Goal: Entertainment & Leisure: Consume media (video, audio)

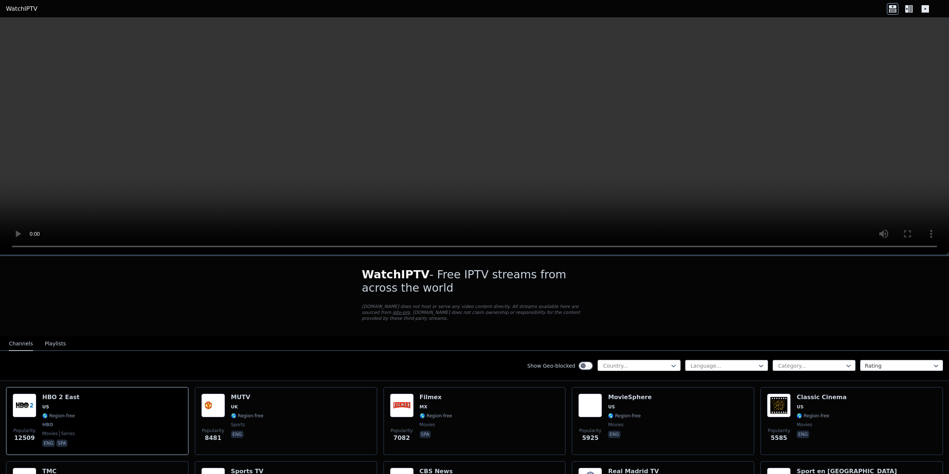
click at [656, 362] on div at bounding box center [635, 365] width 67 height 7
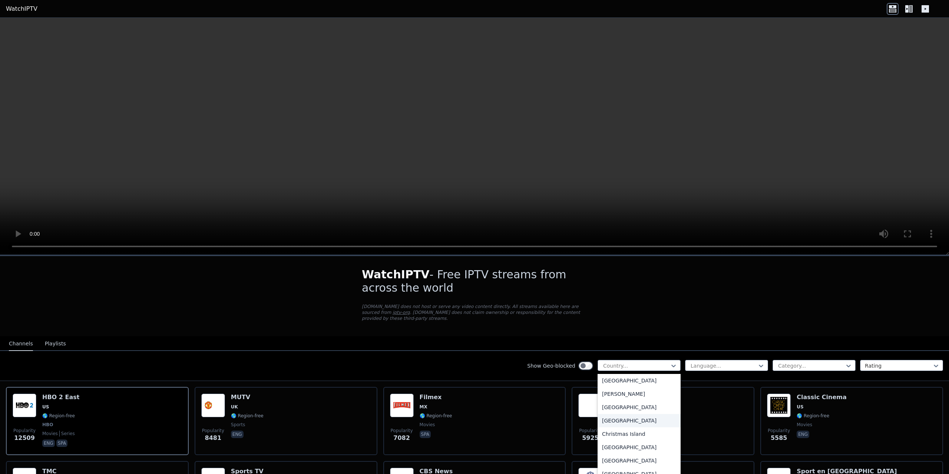
scroll to position [445, 0]
click at [610, 371] on div "[GEOGRAPHIC_DATA]" at bounding box center [638, 377] width 83 height 13
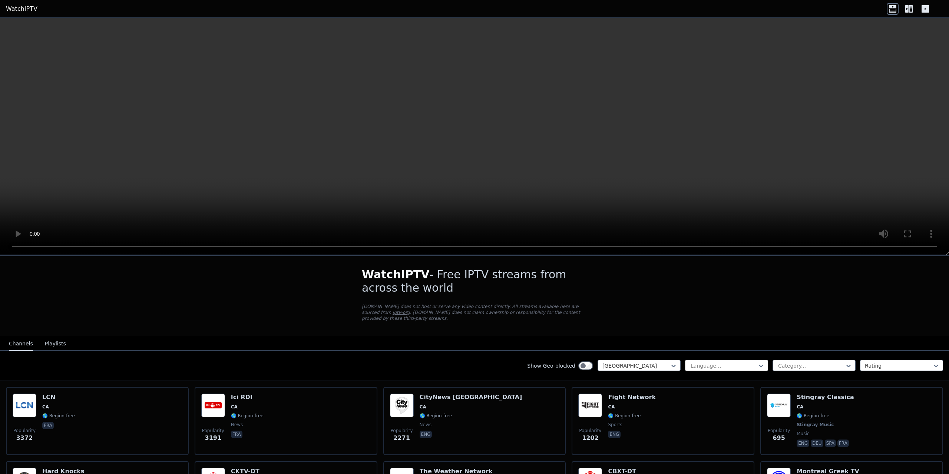
click at [701, 362] on div at bounding box center [723, 365] width 67 height 7
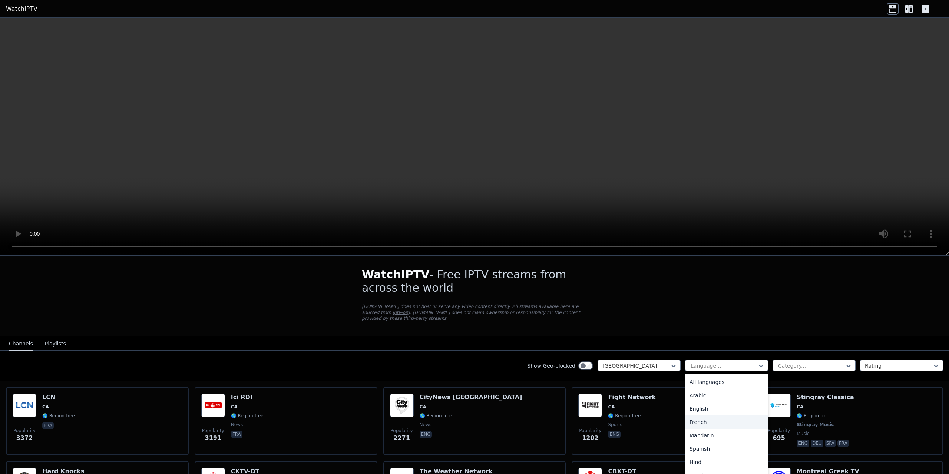
click at [689, 415] on div "French" at bounding box center [726, 421] width 83 height 13
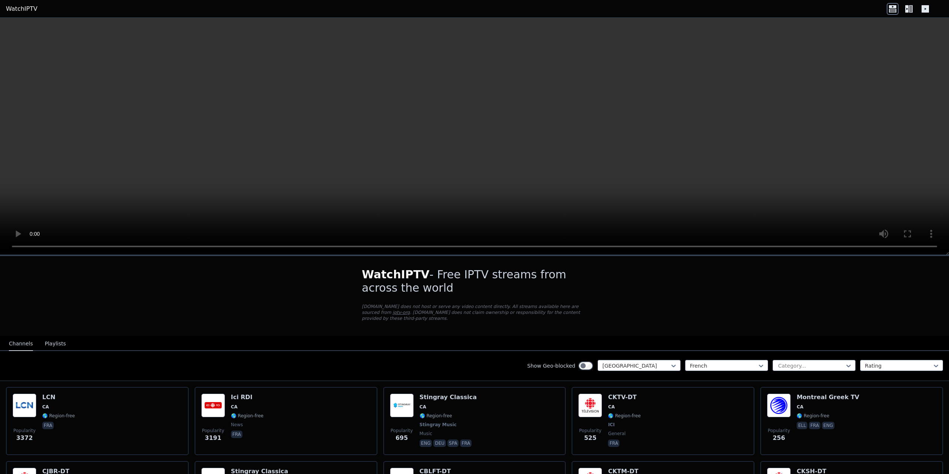
scroll to position [37, 0]
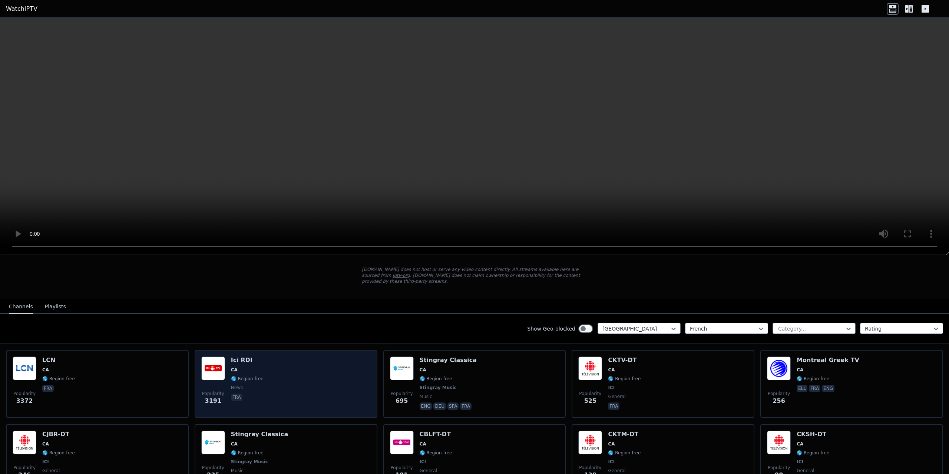
click at [253, 376] on span "🌎 Region-free" at bounding box center [247, 379] width 33 height 6
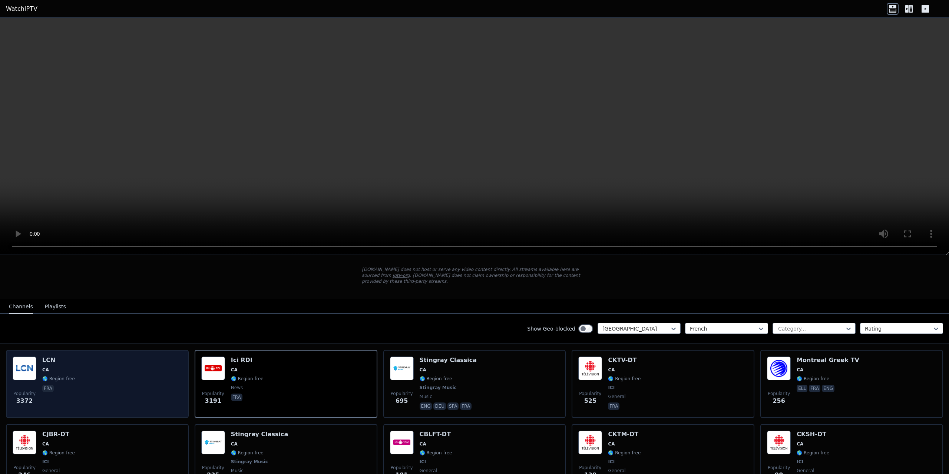
click at [81, 372] on div "Popularity 3372 LCN CA 🌎 Region-free fra" at bounding box center [97, 383] width 169 height 55
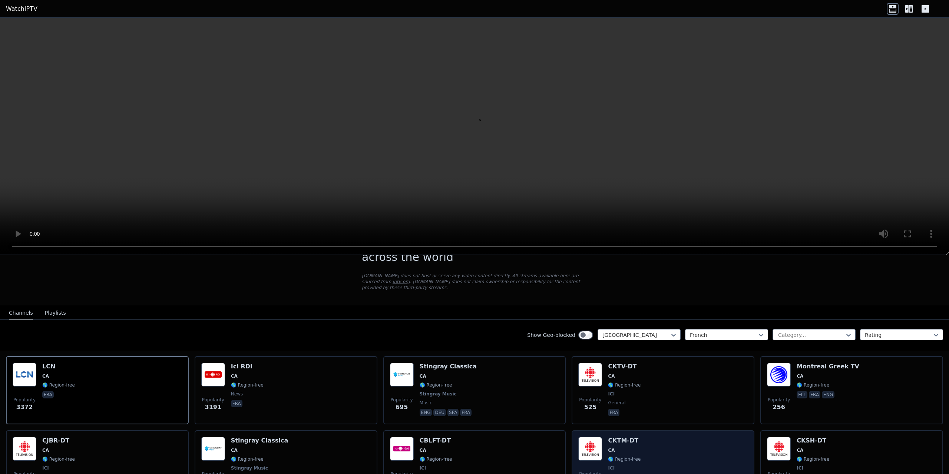
scroll to position [0, 0]
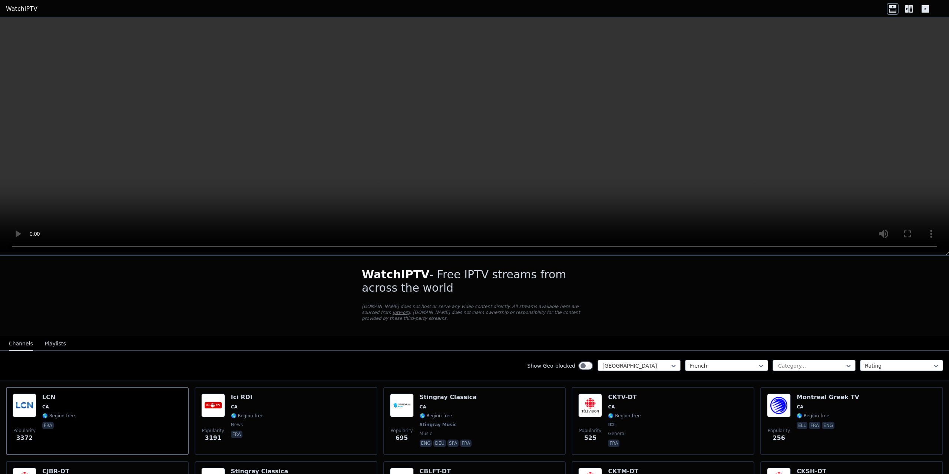
click at [50, 337] on button "Playlists" at bounding box center [55, 344] width 21 height 14
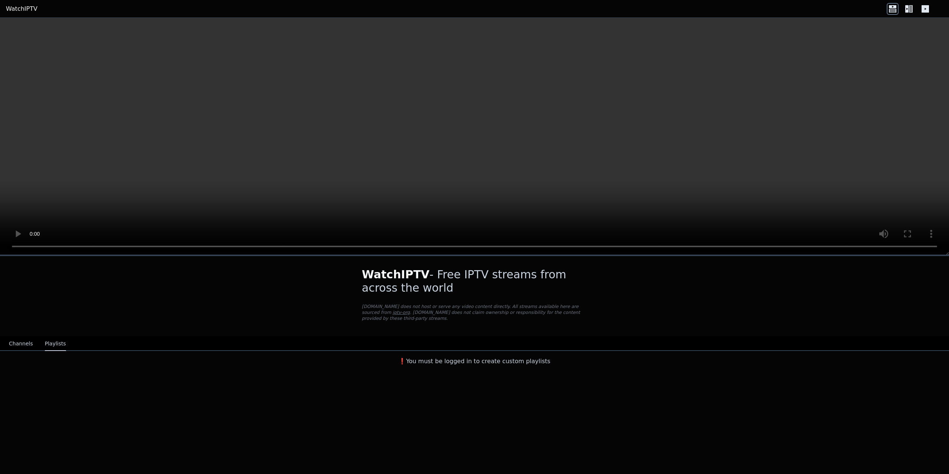
click at [14, 339] on button "Channels" at bounding box center [21, 344] width 24 height 14
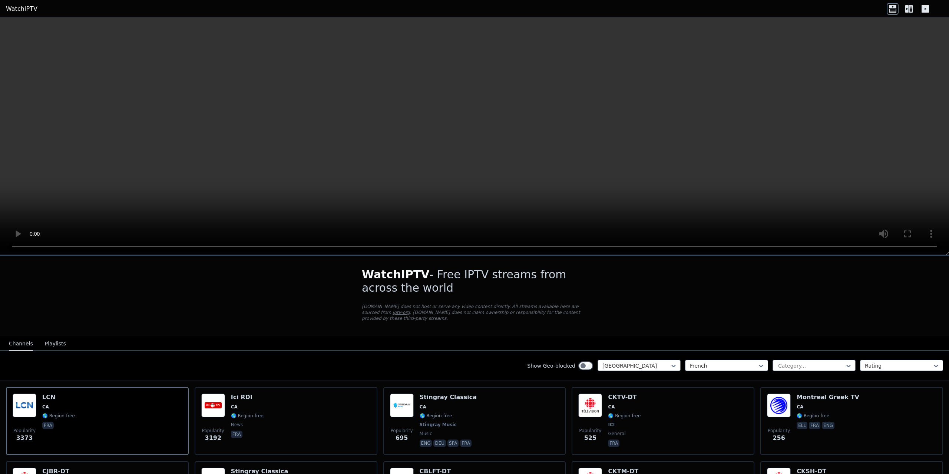
click at [909, 9] on icon at bounding box center [911, 8] width 4 height 7
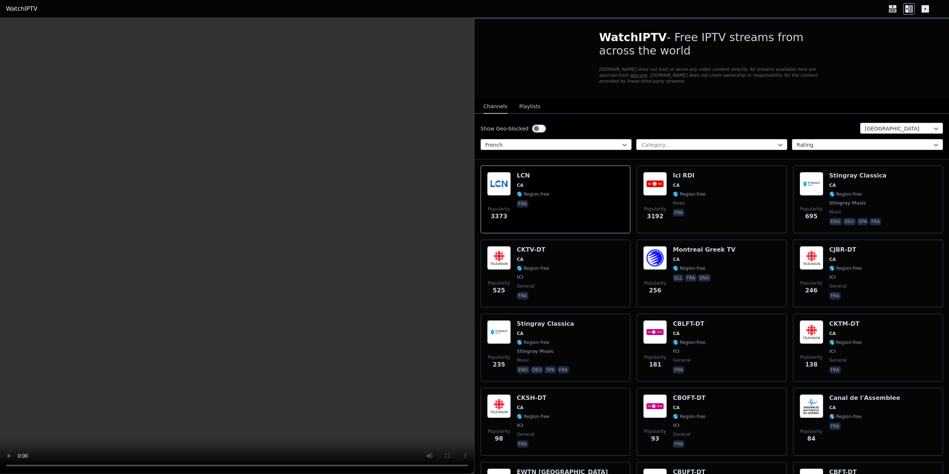
click at [926, 9] on icon at bounding box center [924, 8] width 7 height 7
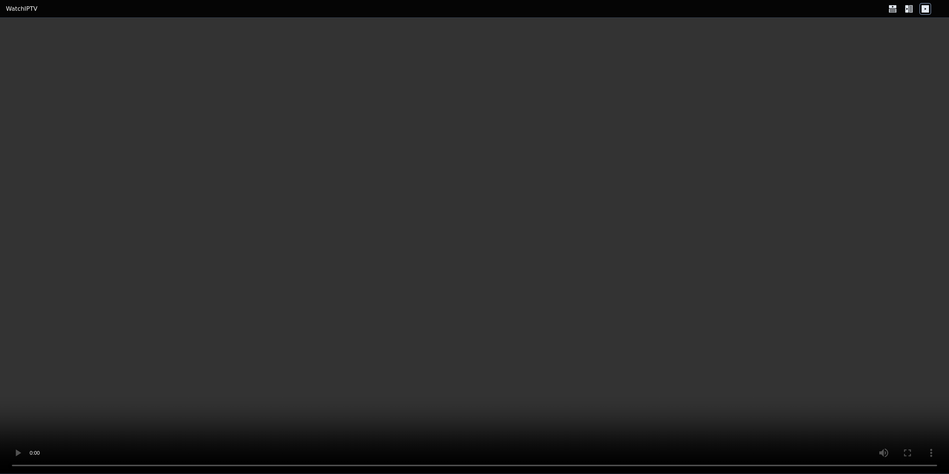
click at [909, 9] on icon at bounding box center [909, 9] width 12 height 12
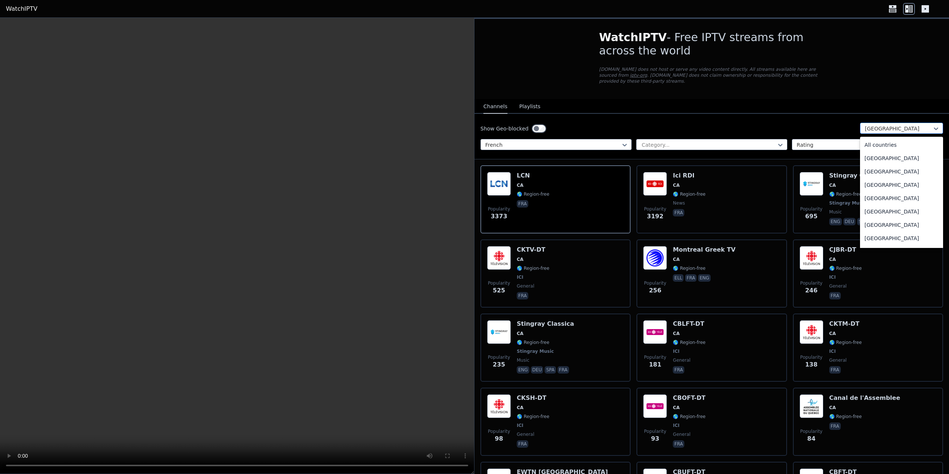
click at [875, 123] on div "[GEOGRAPHIC_DATA]" at bounding box center [901, 128] width 83 height 11
click at [869, 183] on div "[GEOGRAPHIC_DATA]" at bounding box center [901, 181] width 83 height 13
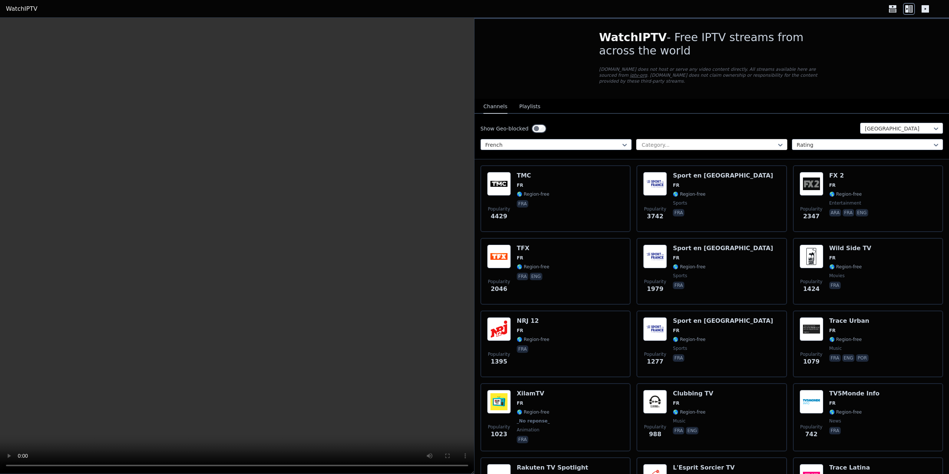
click at [667, 141] on div at bounding box center [709, 144] width 136 height 7
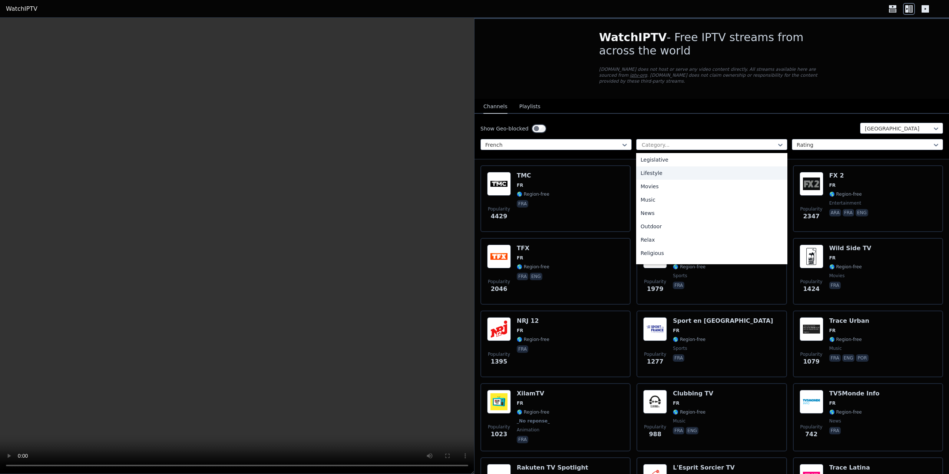
scroll to position [185, 0]
click at [637, 199] on div "News" at bounding box center [711, 202] width 151 height 13
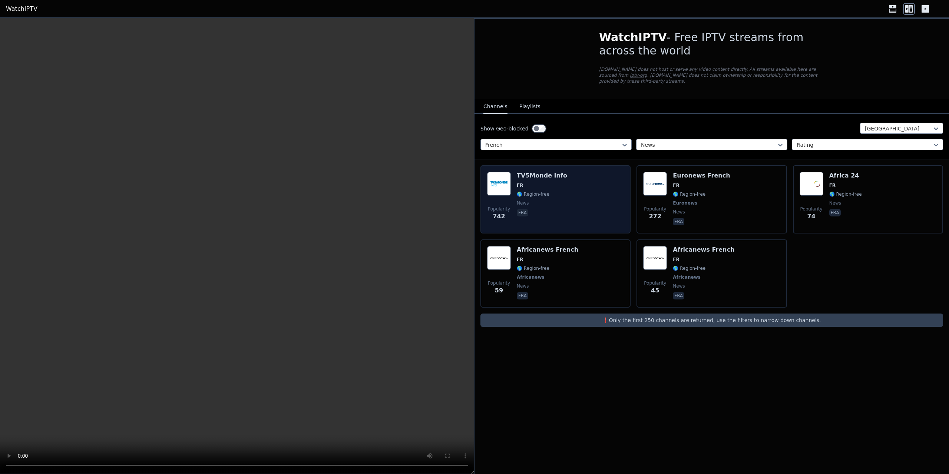
click at [546, 191] on span "🌎 Region-free" at bounding box center [542, 194] width 50 height 6
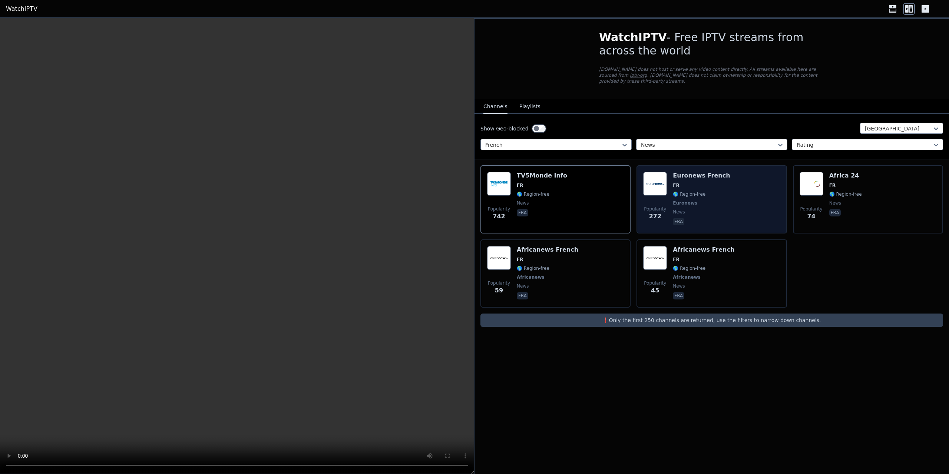
click at [704, 200] on div "Euronews French FR 🌎 Region-free Euronews news fra" at bounding box center [701, 199] width 57 height 55
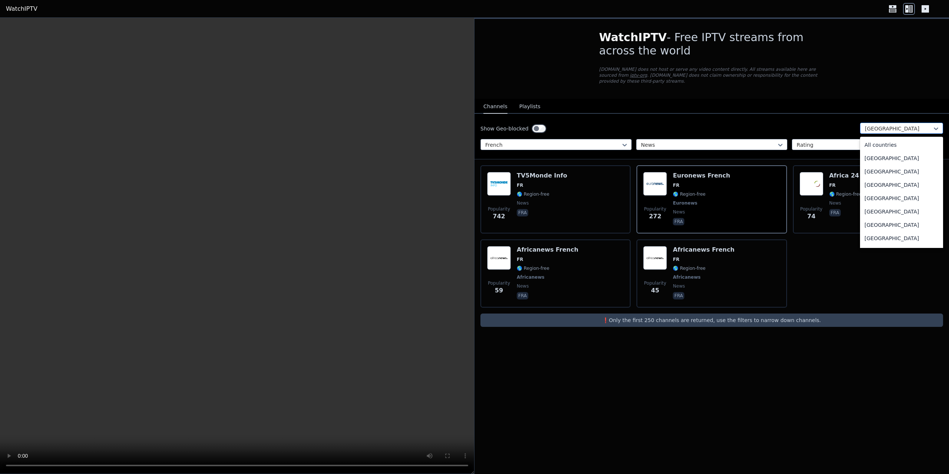
click at [896, 125] on div at bounding box center [898, 128] width 67 height 7
click at [876, 203] on div "[GEOGRAPHIC_DATA]" at bounding box center [901, 209] width 83 height 13
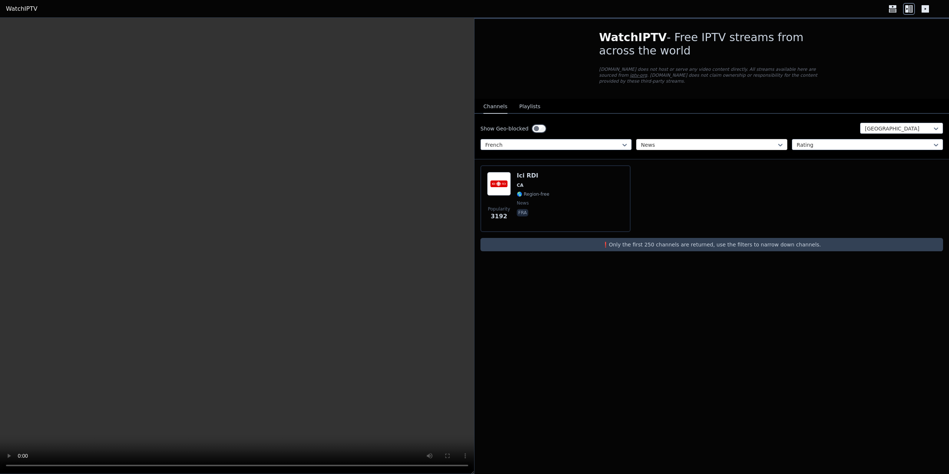
click at [667, 141] on div at bounding box center [709, 144] width 136 height 7
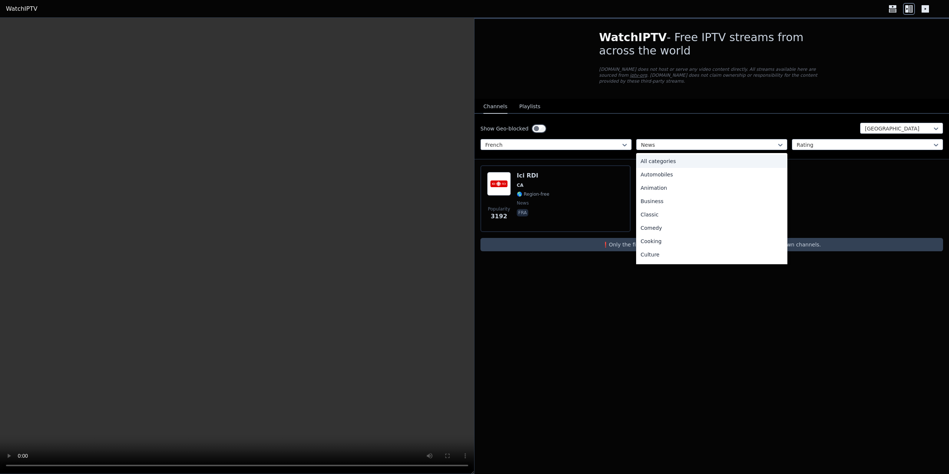
click at [662, 156] on div "All categories" at bounding box center [711, 161] width 151 height 13
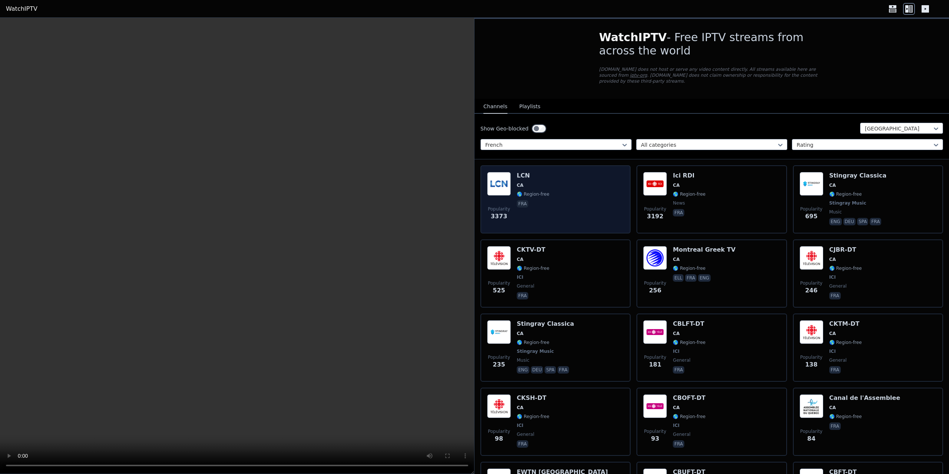
click at [564, 195] on div "Popularity 3373 LCN CA 🌎 Region-free fra" at bounding box center [555, 199] width 137 height 55
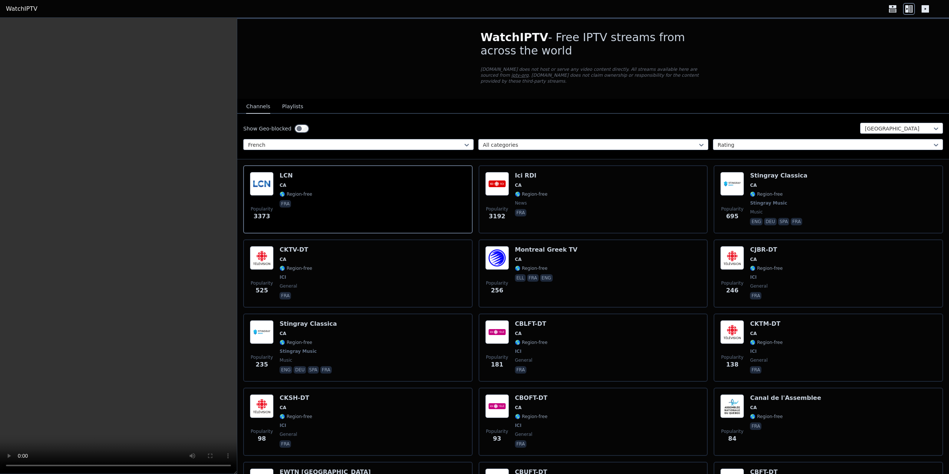
click at [61, 389] on video at bounding box center [118, 246] width 237 height 456
click at [125, 263] on video at bounding box center [118, 246] width 237 height 456
click at [17, 8] on link "WatchIPTV" at bounding box center [21, 8] width 31 height 9
click at [892, 7] on icon at bounding box center [892, 6] width 7 height 3
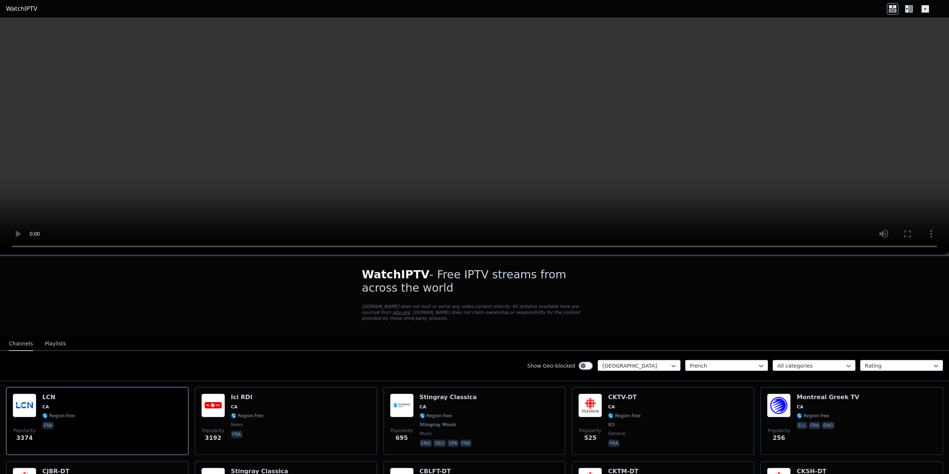
drag, startPoint x: 946, startPoint y: 252, endPoint x: 938, endPoint y: 316, distance: 64.4
click at [938, 316] on div "WatchIPTV - Free IPTV streams from across the world [DOMAIN_NAME] does not host…" at bounding box center [474, 246] width 949 height 456
drag, startPoint x: 943, startPoint y: 253, endPoint x: 939, endPoint y: 290, distance: 37.3
click at [939, 290] on div "WatchIPTV - Free IPTV streams from across the world [DOMAIN_NAME] does not host…" at bounding box center [474, 246] width 949 height 456
click at [908, 11] on icon at bounding box center [909, 9] width 12 height 12
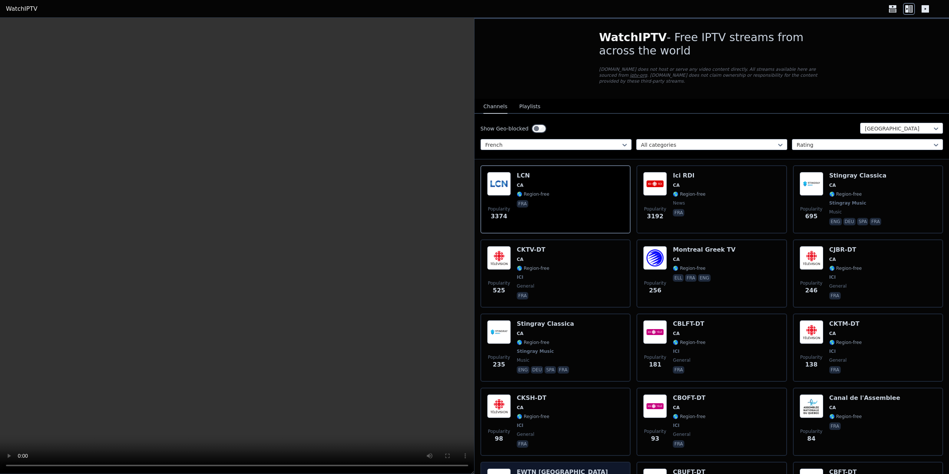
drag, startPoint x: 471, startPoint y: 473, endPoint x: 527, endPoint y: 467, distance: 55.9
click at [527, 467] on div "WatchIPTV - Free IPTV streams from across the world [DOMAIN_NAME] does not host…" at bounding box center [474, 246] width 949 height 456
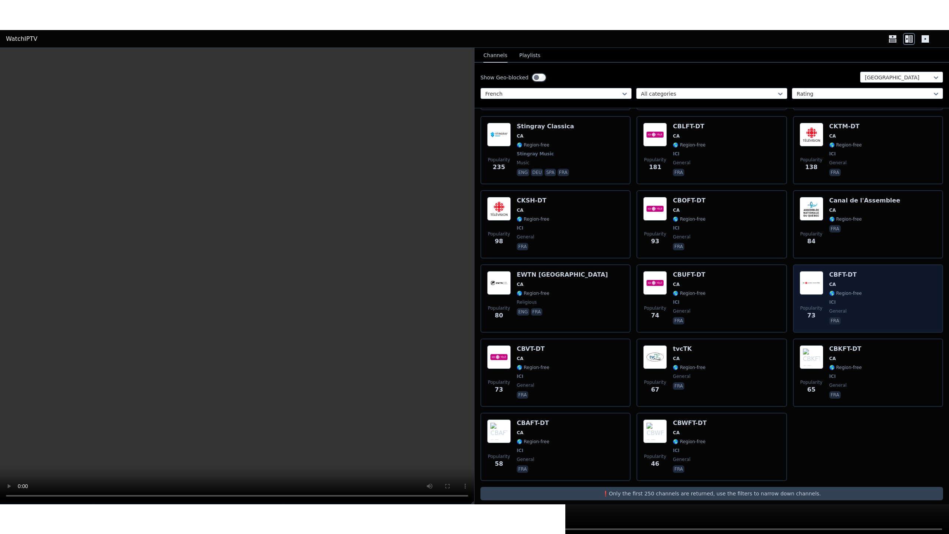
scroll to position [229, 0]
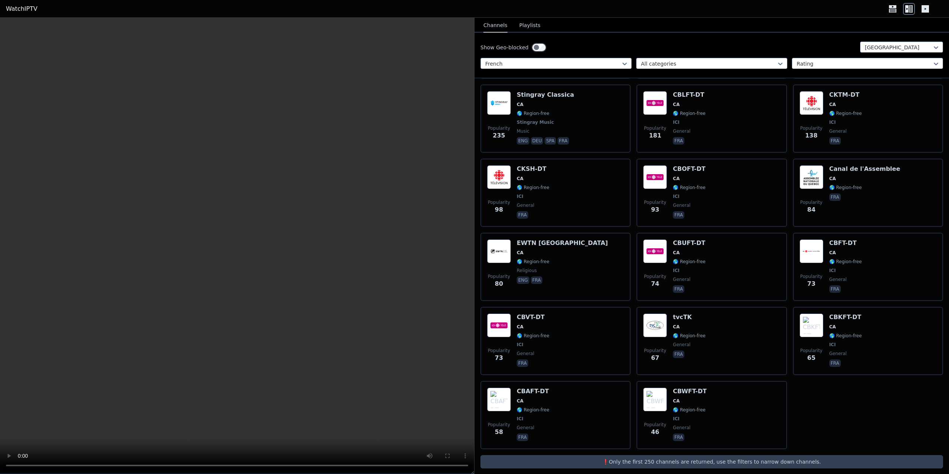
drag, startPoint x: 231, startPoint y: 269, endPoint x: 133, endPoint y: 445, distance: 201.5
click at [133, 445] on video at bounding box center [237, 246] width 474 height 456
click at [151, 443] on video at bounding box center [237, 246] width 474 height 456
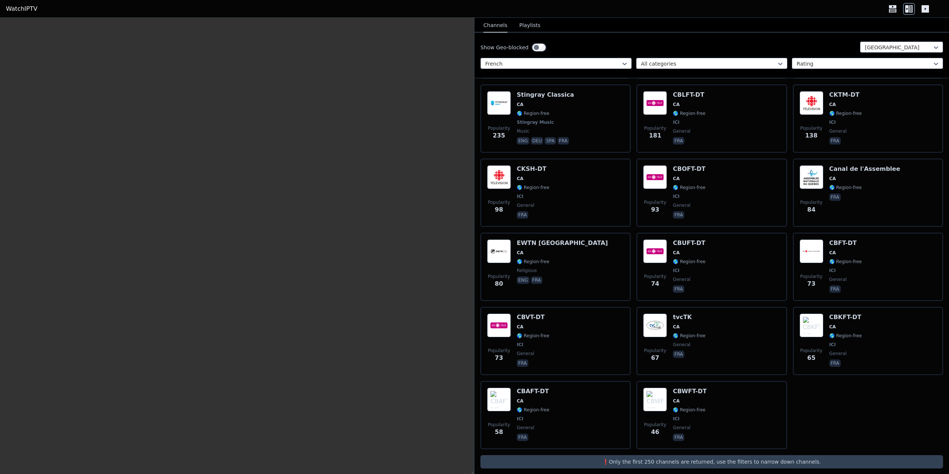
scroll to position [169, 0]
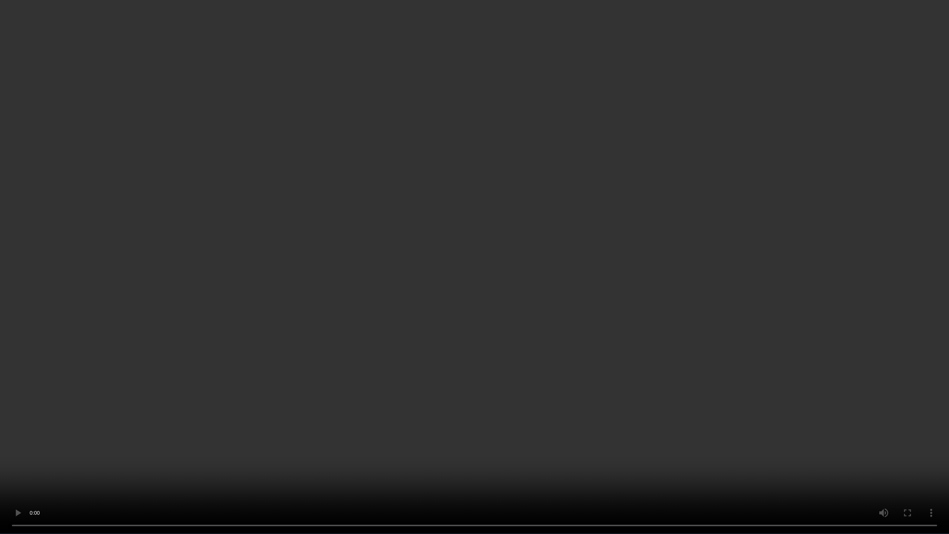
click at [716, 335] on video at bounding box center [474, 267] width 949 height 534
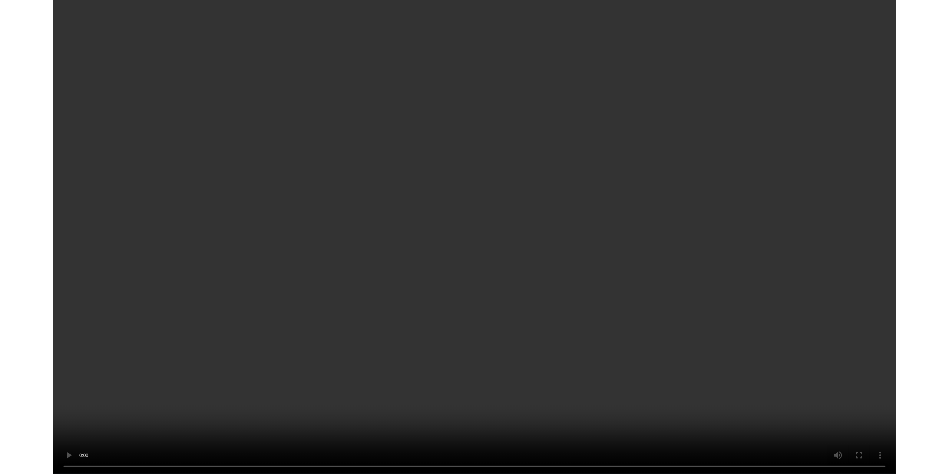
scroll to position [229, 0]
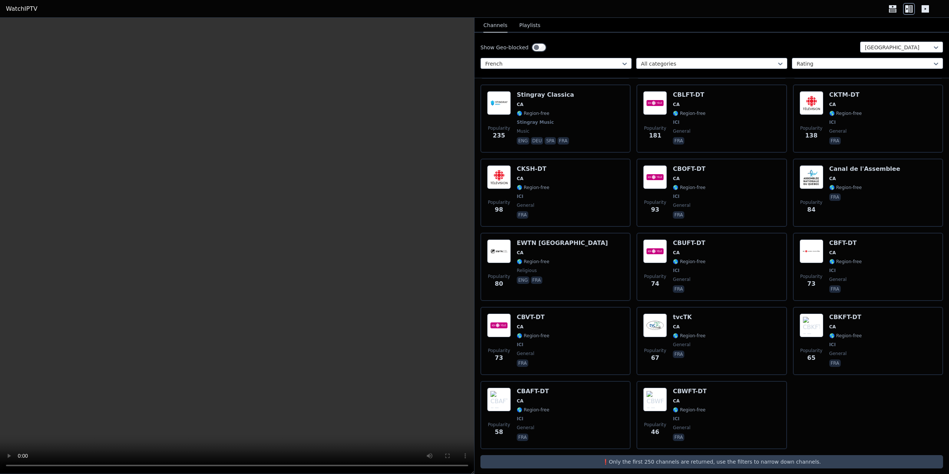
click at [287, 245] on video at bounding box center [237, 246] width 474 height 456
